Goal: Information Seeking & Learning: Learn about a topic

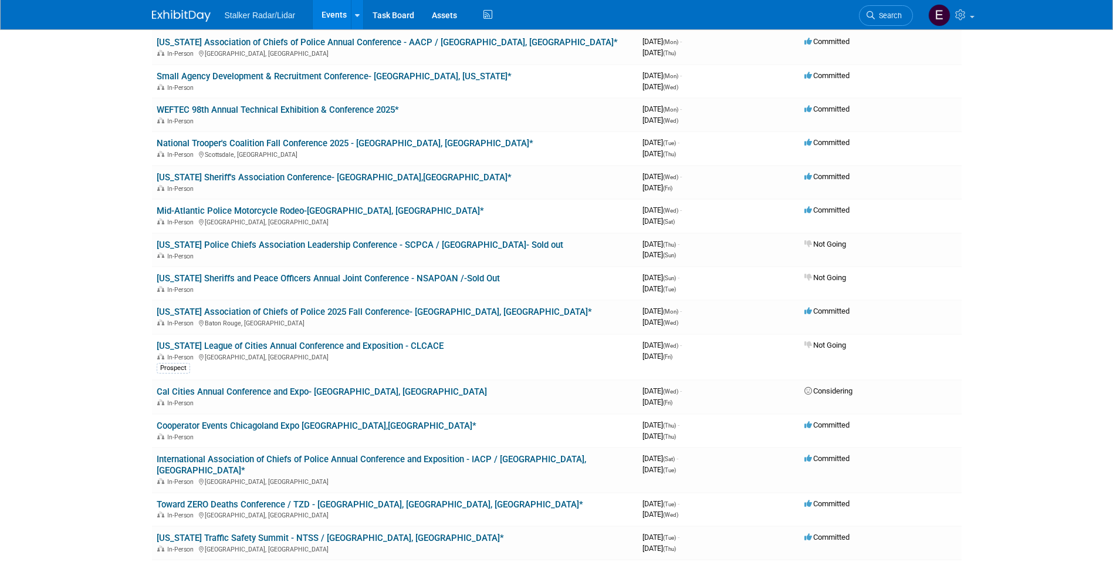
scroll to position [198, 0]
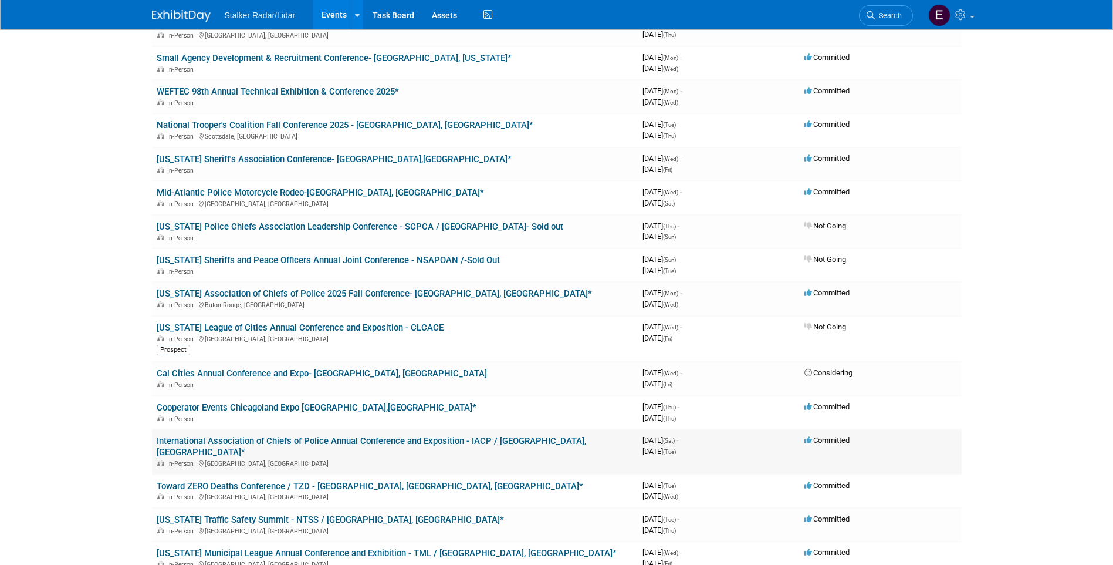
click at [434, 435] on link "International Association of Chiefs of Police Annual Conference and Exposition …" at bounding box center [372, 446] width 430 height 22
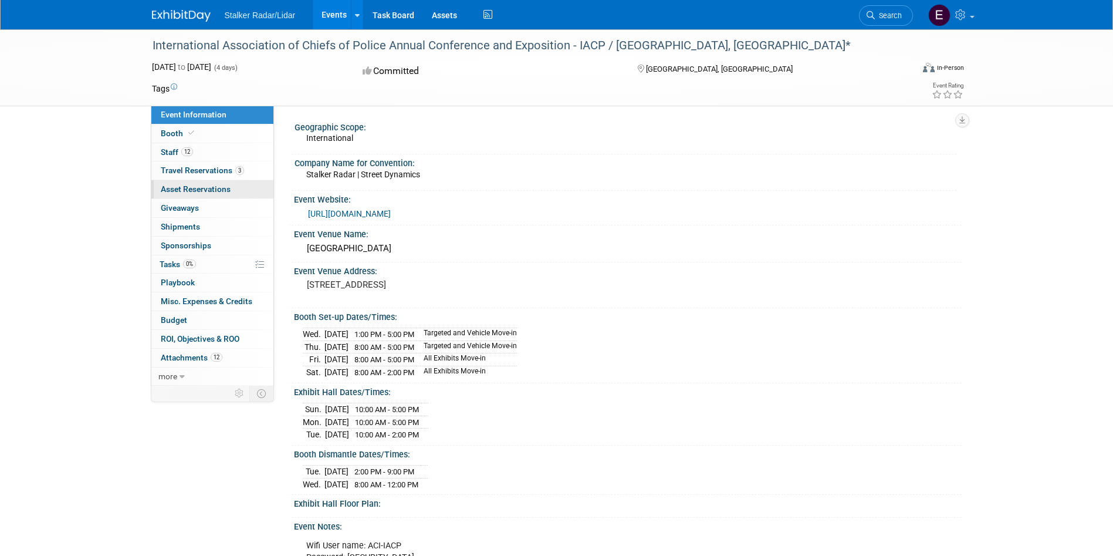
click at [211, 193] on span "Asset Reservations 0" at bounding box center [196, 188] width 70 height 9
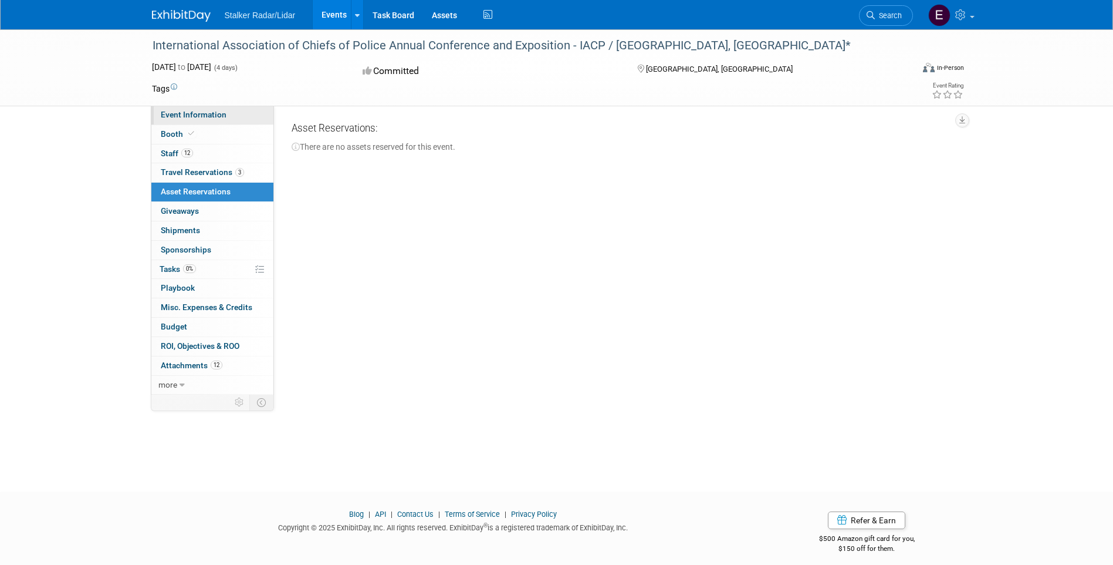
click at [214, 113] on span "Event Information" at bounding box center [194, 114] width 66 height 9
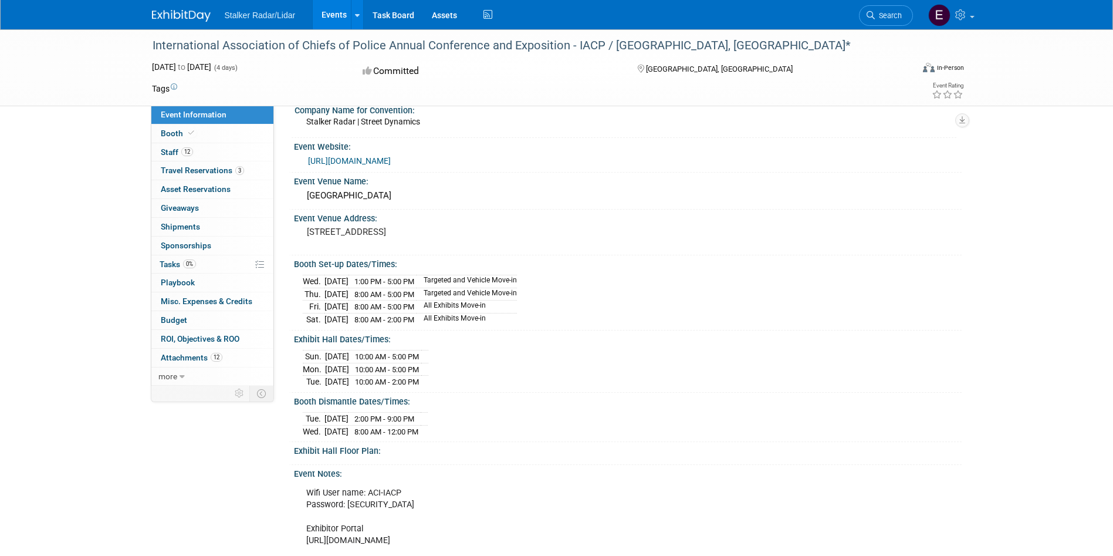
scroll to position [61, 0]
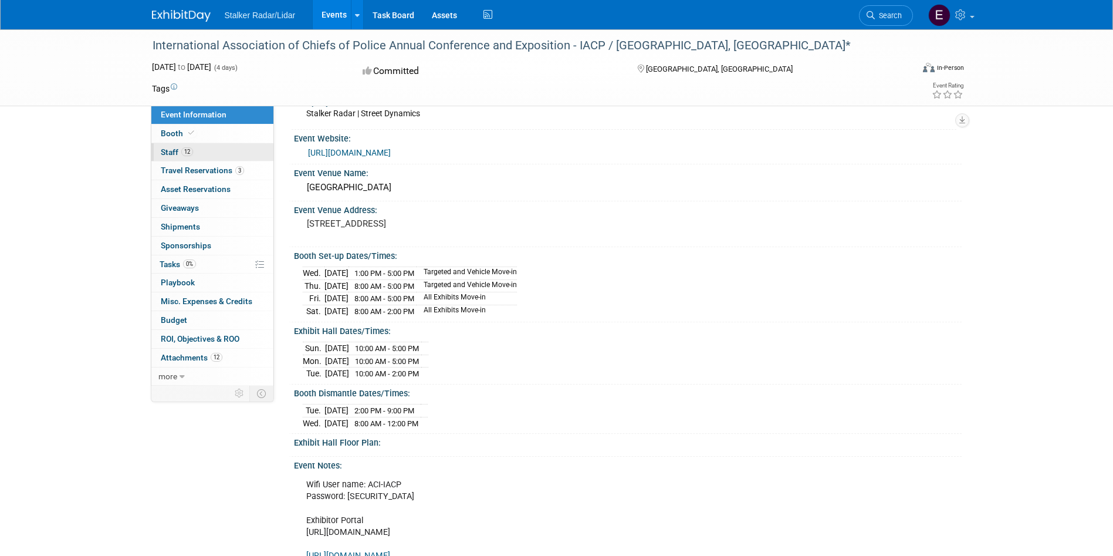
click at [162, 153] on span "Staff 12" at bounding box center [177, 151] width 32 height 9
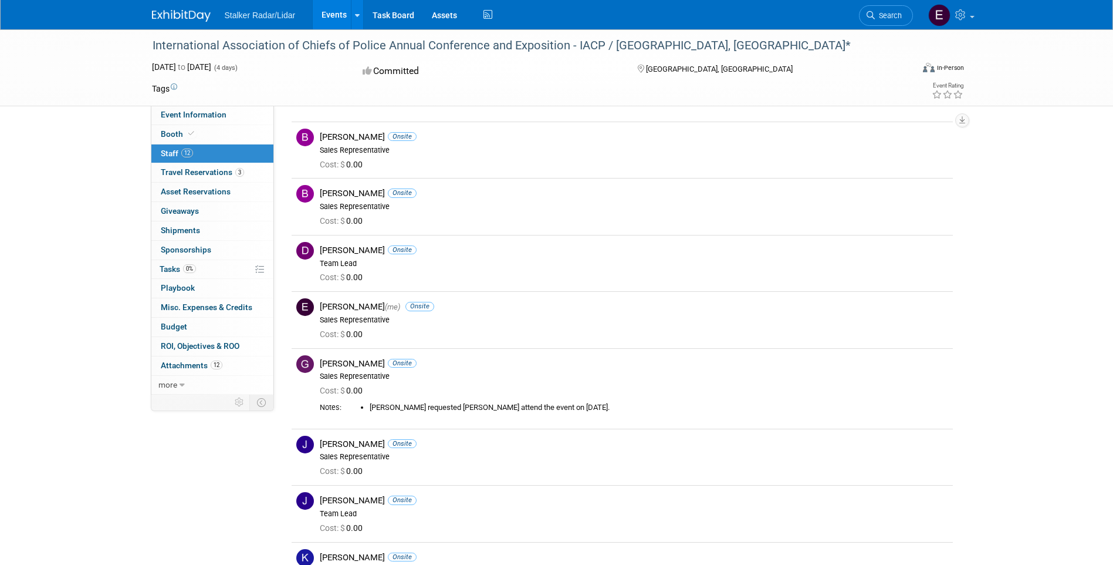
scroll to position [4, 0]
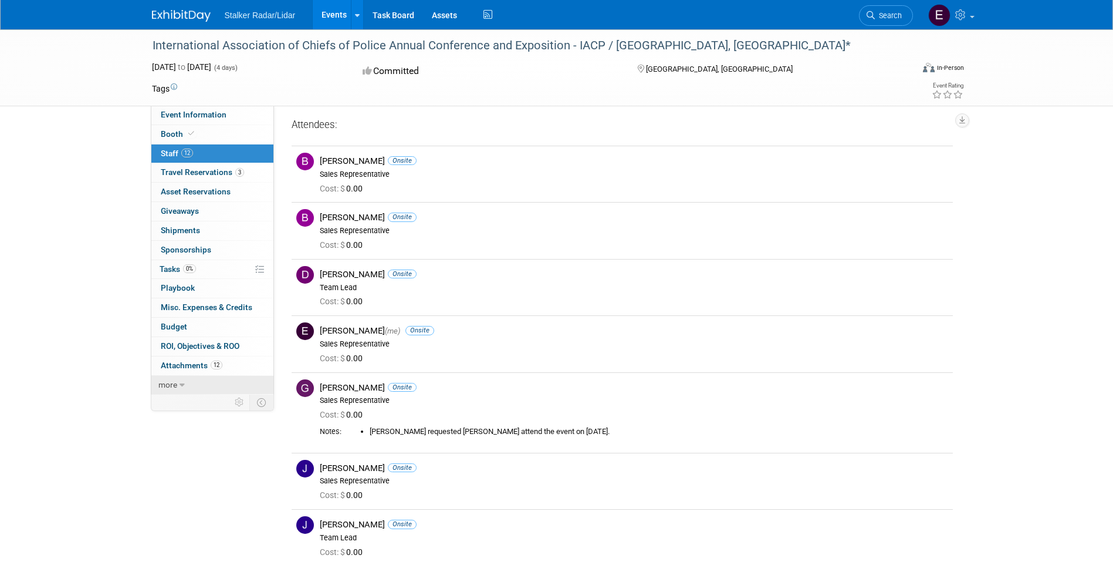
click at [180, 385] on icon at bounding box center [182, 385] width 5 height 8
click at [194, 401] on span "Event Binder (.pdf export)" at bounding box center [208, 402] width 94 height 9
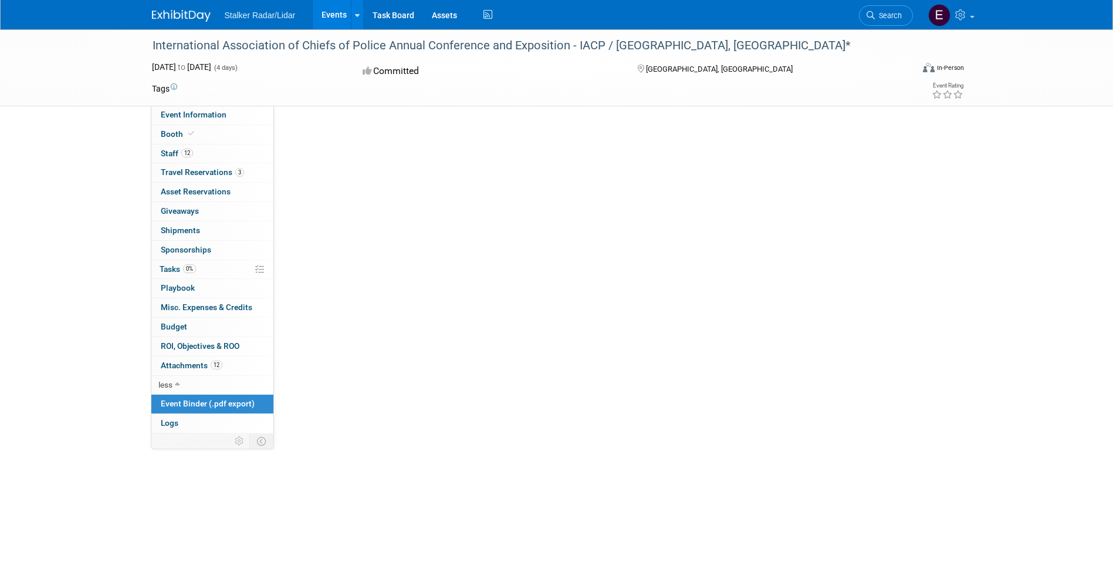
scroll to position [0, 0]
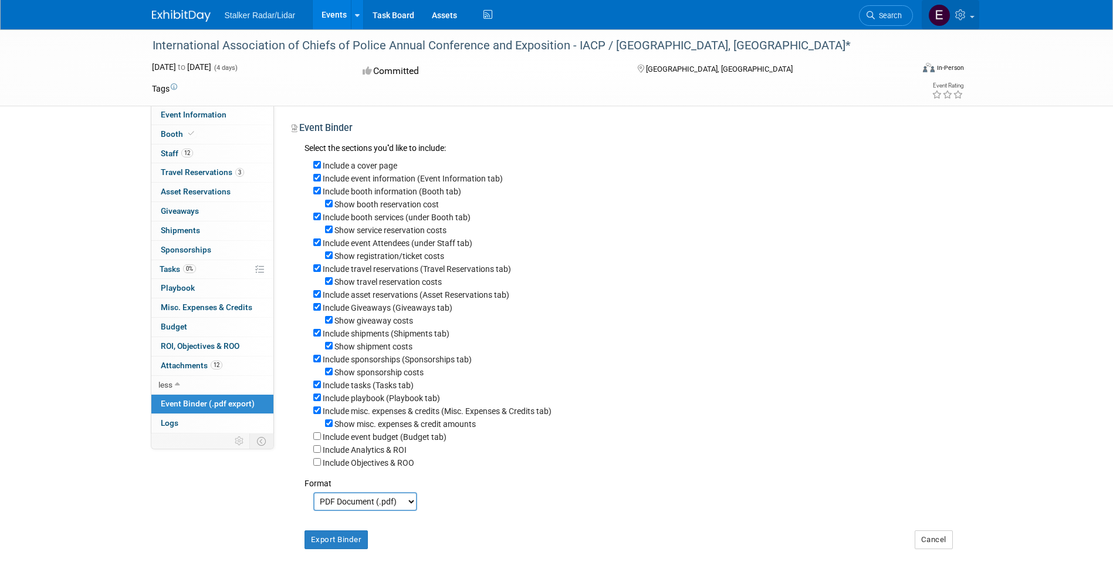
click at [972, 19] on link at bounding box center [951, 14] width 58 height 29
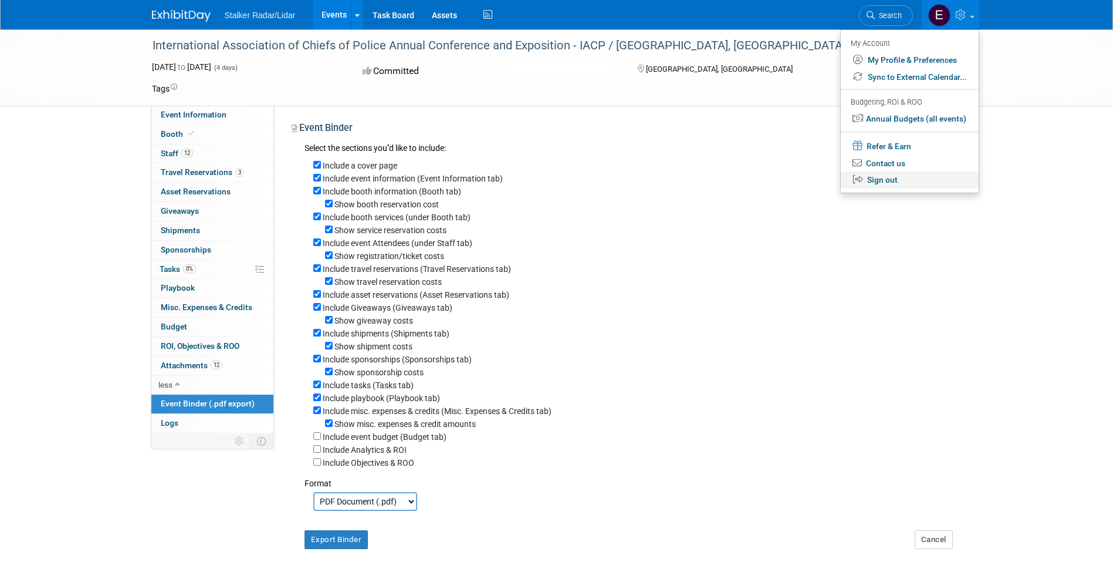
click at [885, 180] on link "Sign out" at bounding box center [910, 179] width 138 height 17
